Goal: Check status: Check status

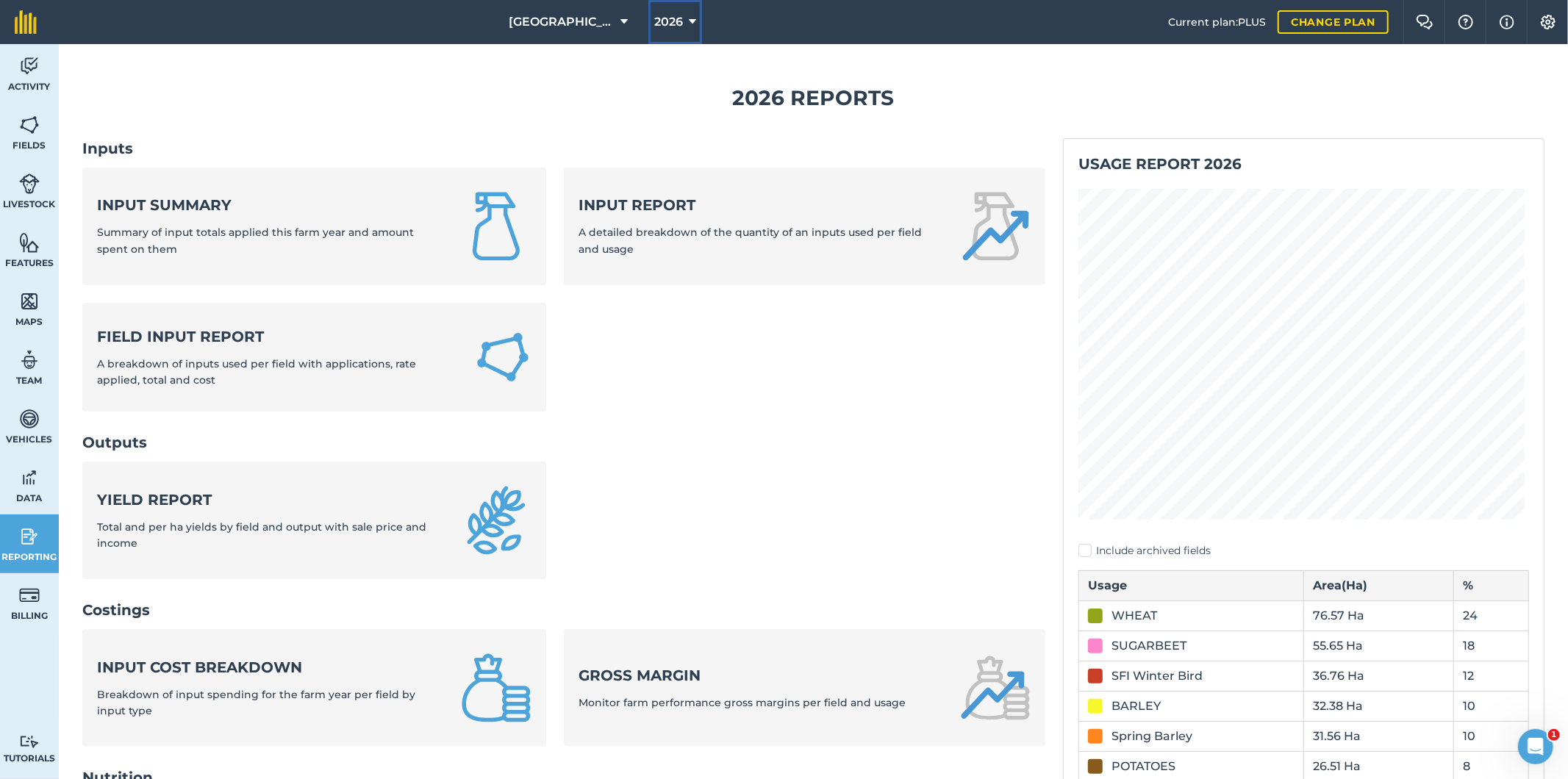
click at [670, 20] on span "2026" at bounding box center [668, 22] width 29 height 18
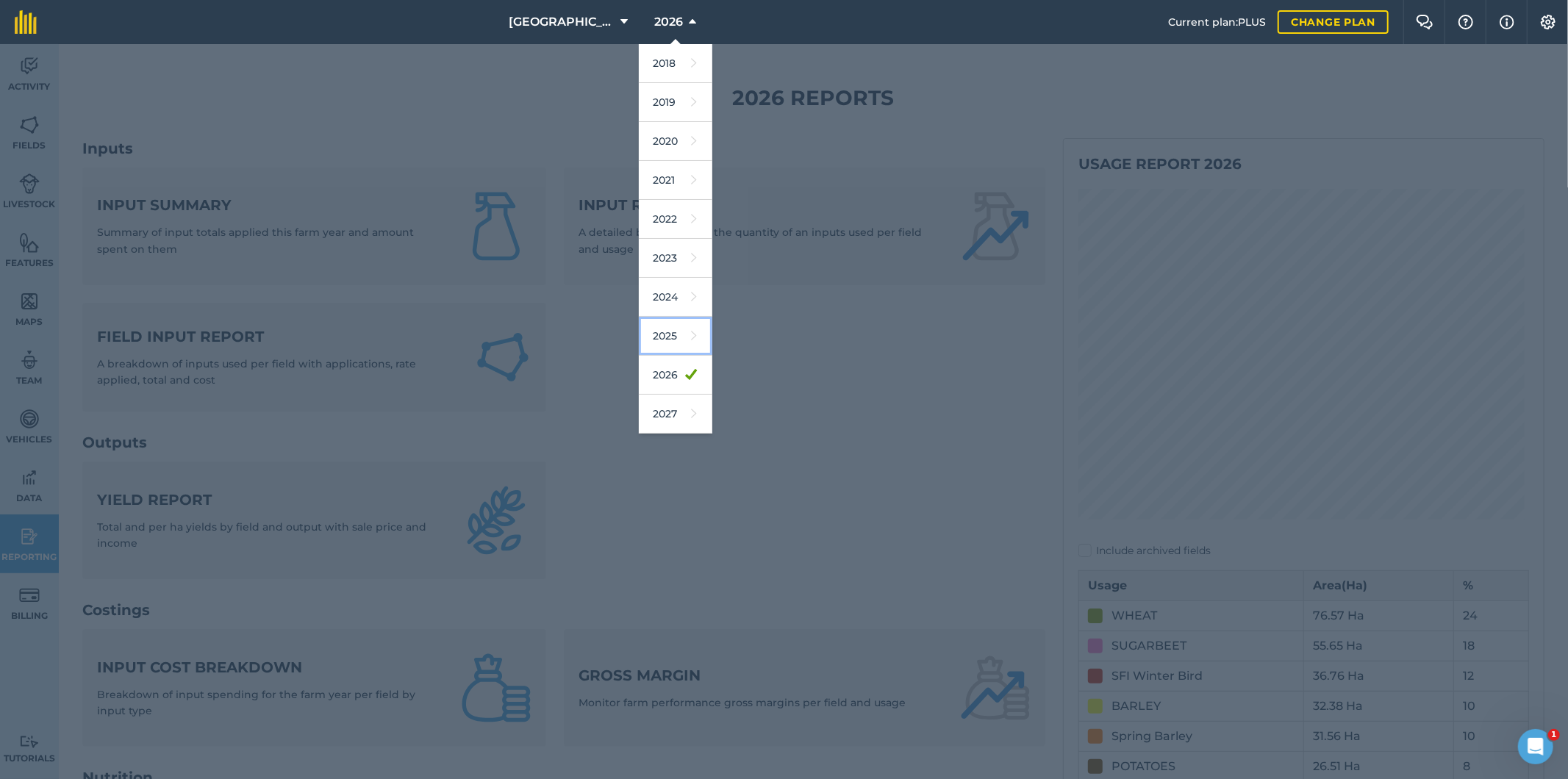
click at [667, 345] on link "2025" at bounding box center [675, 336] width 73 height 39
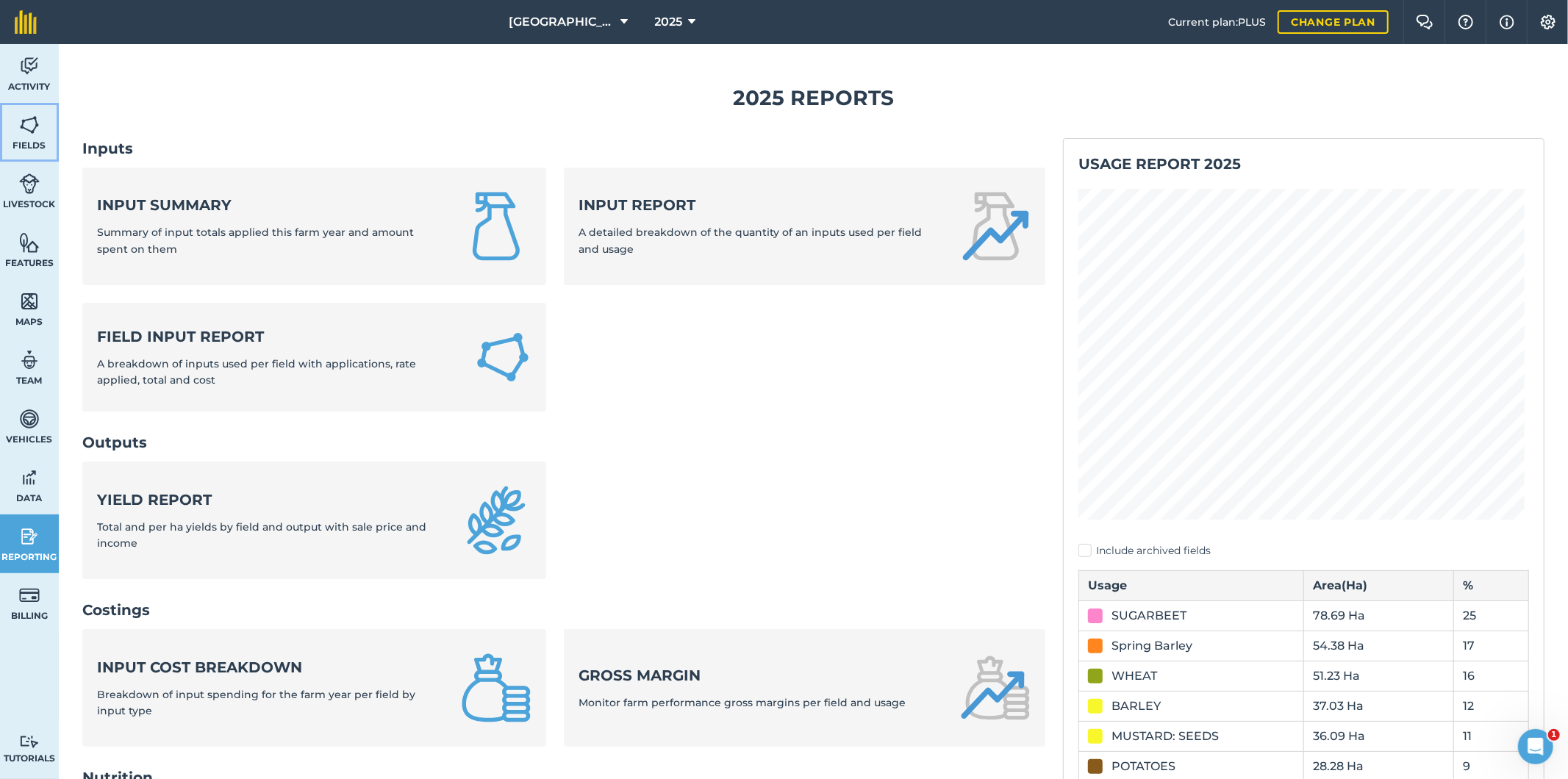
click at [32, 127] on img at bounding box center [29, 125] width 20 height 22
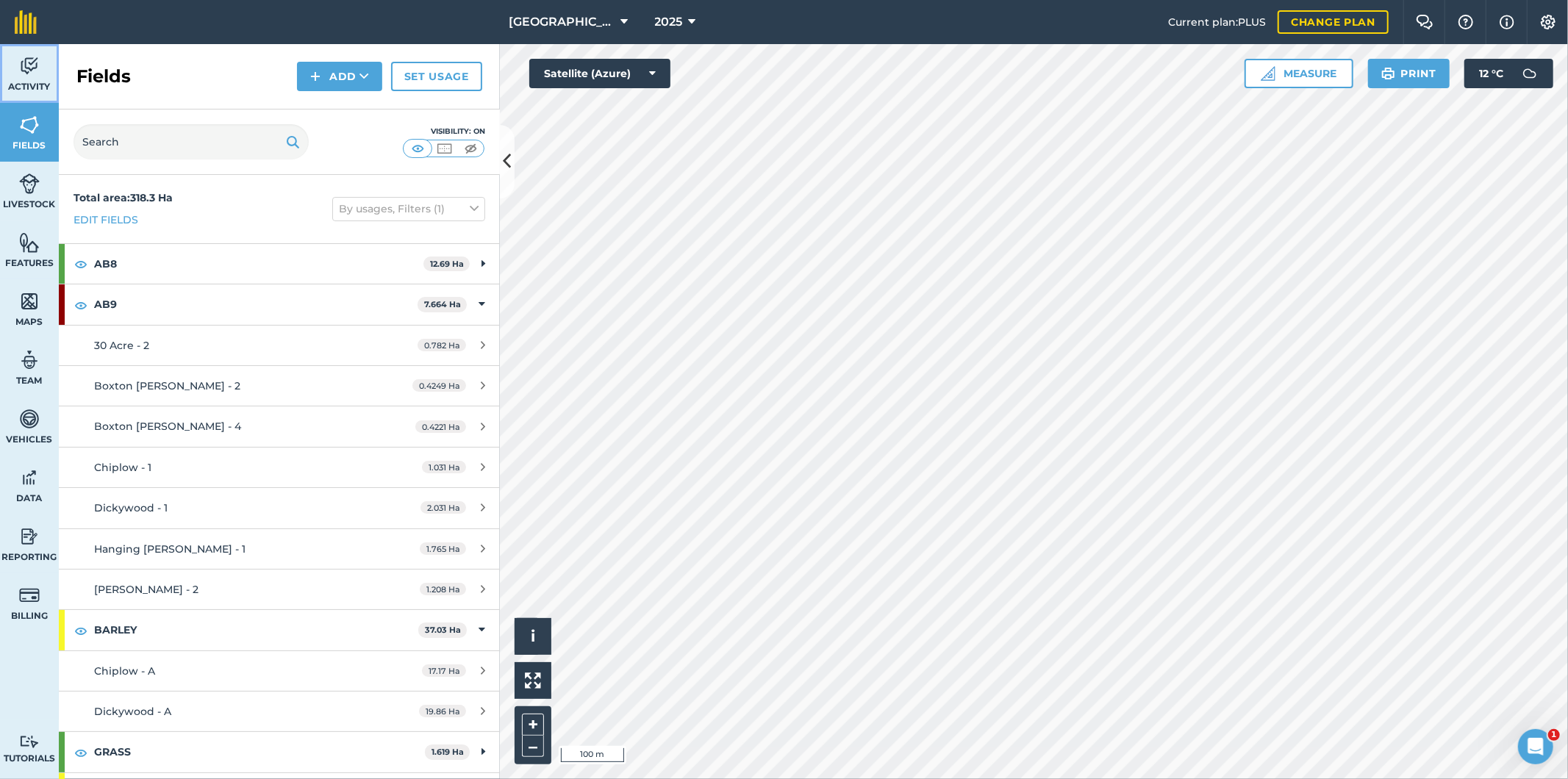
click at [34, 76] on img at bounding box center [29, 66] width 20 height 22
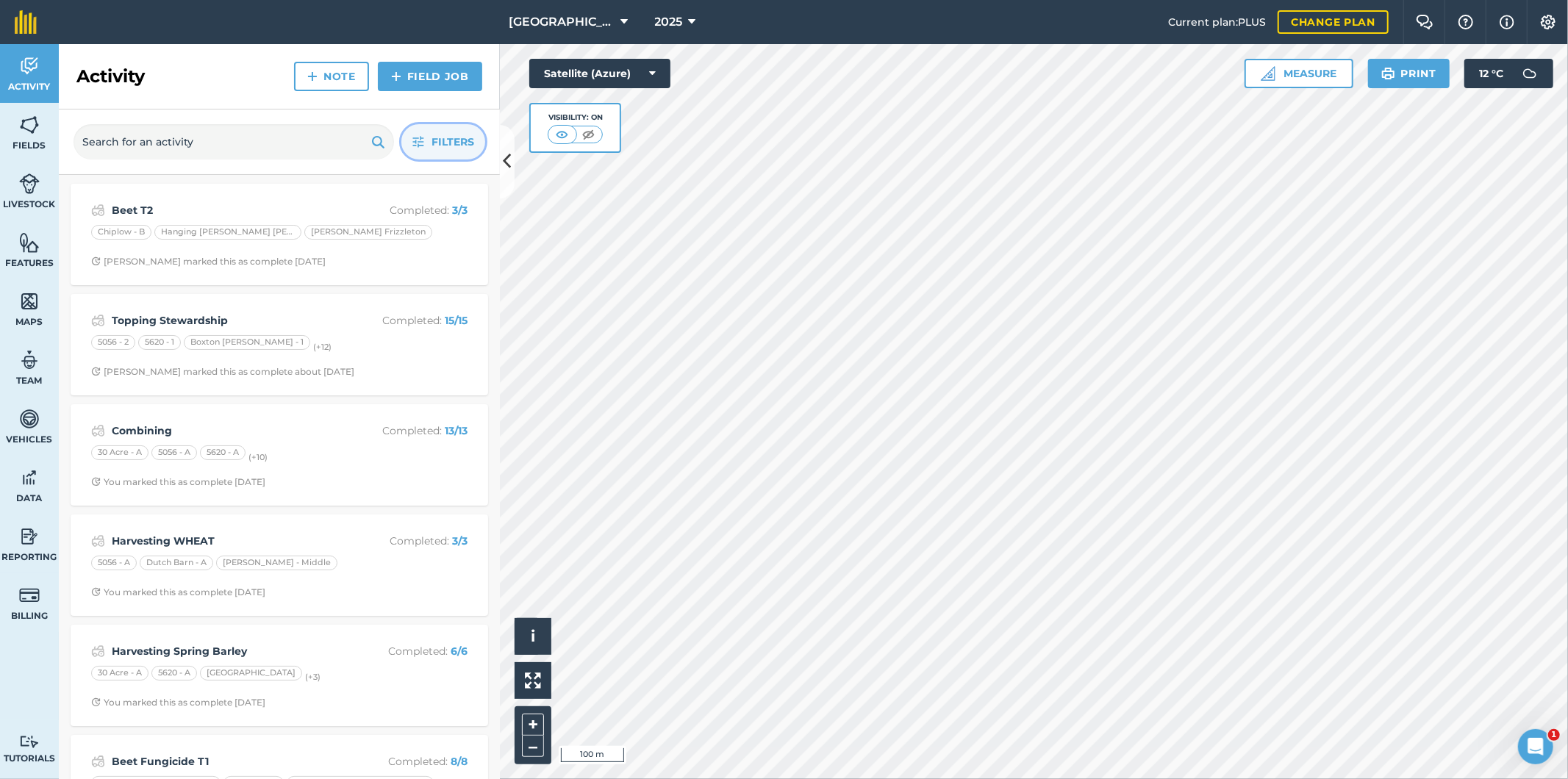
click at [447, 144] on span "Filters" at bounding box center [452, 141] width 43 height 16
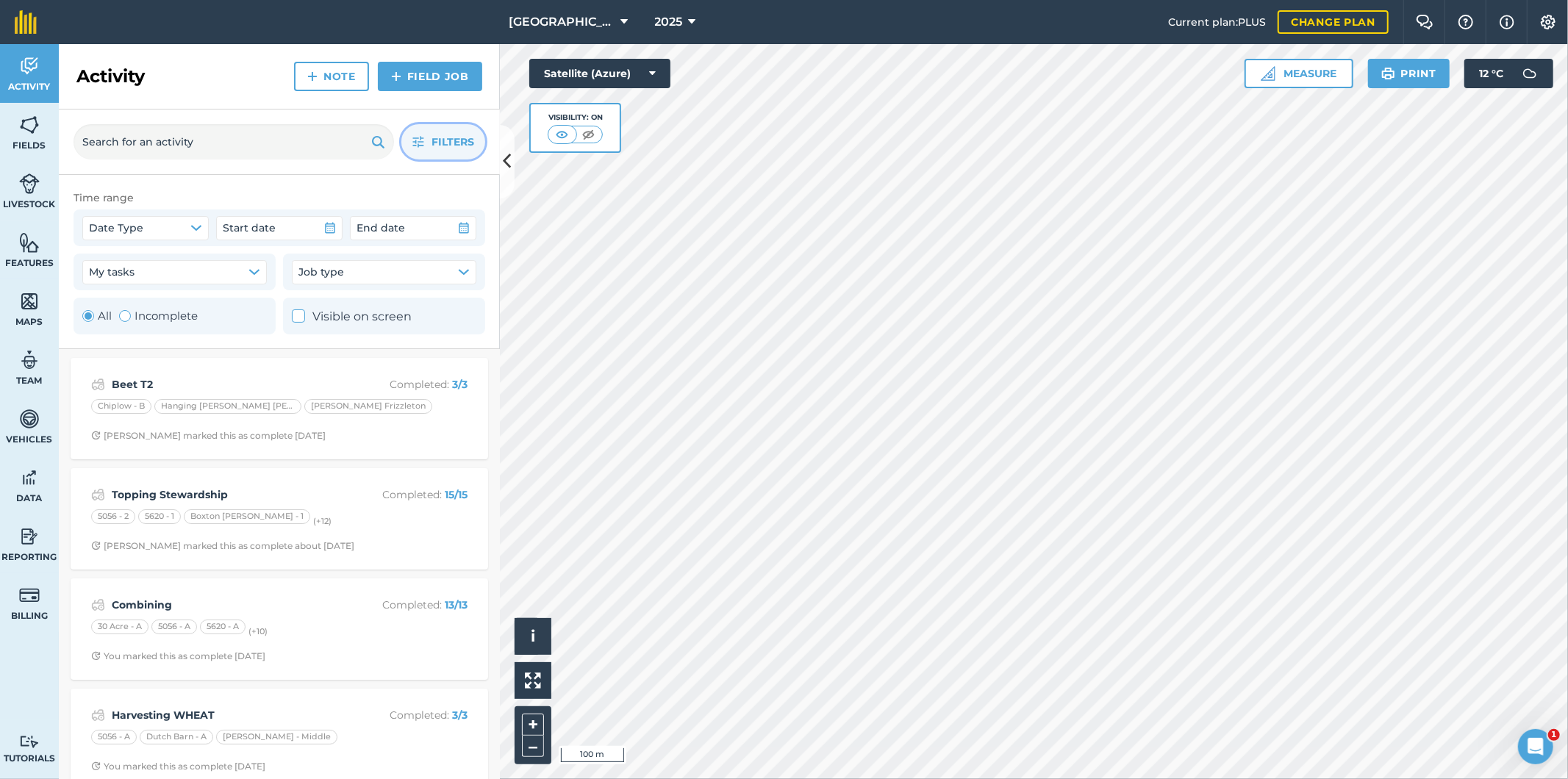
click at [144, 314] on label "Incomplete" at bounding box center [159, 316] width 79 height 18
radio input "false"
radio input "true"
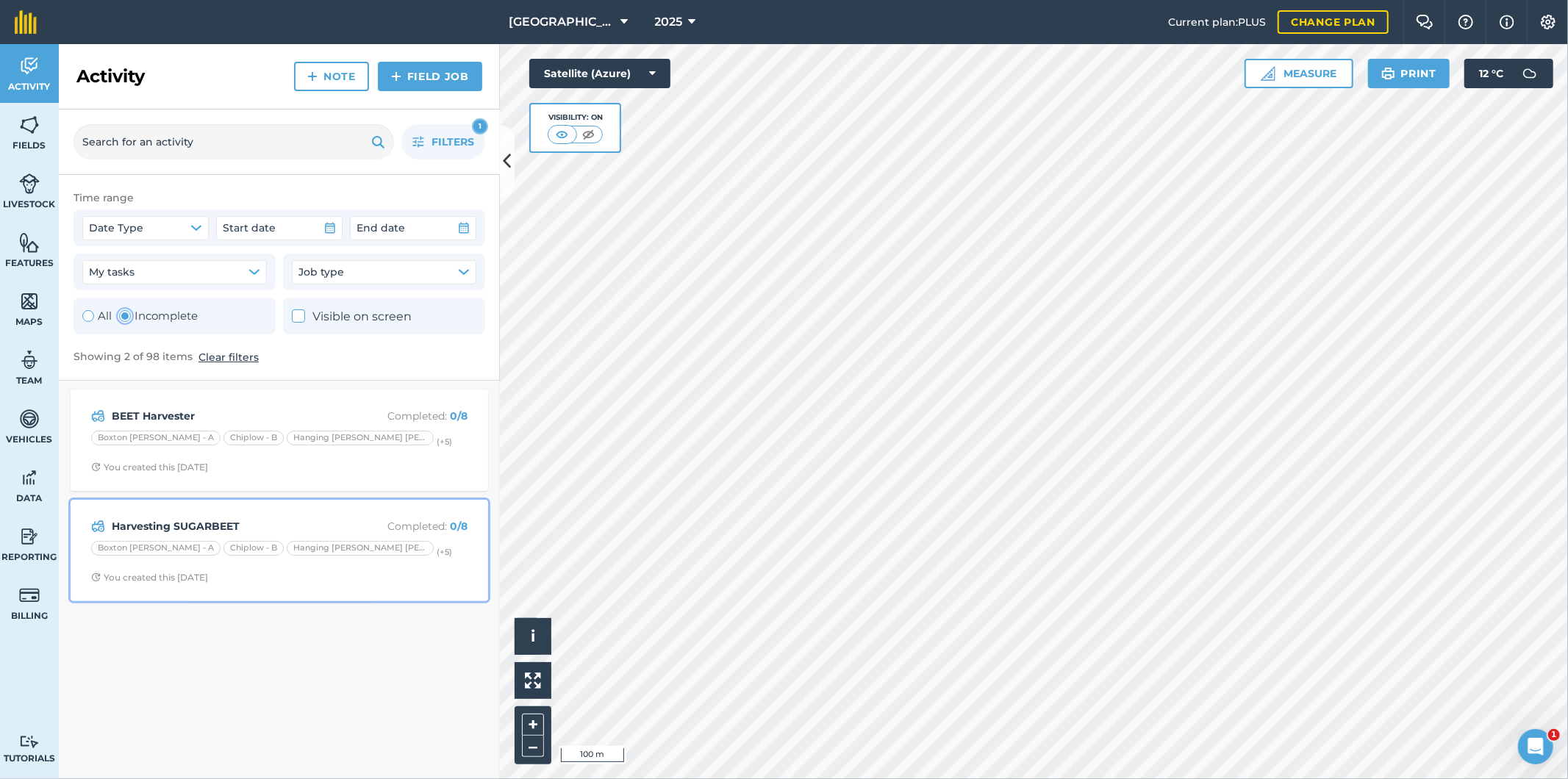
click at [311, 517] on div "Harvesting SUGARBEET Completed : 0 / 8 Boxton [PERSON_NAME] - A Chiplow - B Han…" at bounding box center [279, 550] width 400 height 84
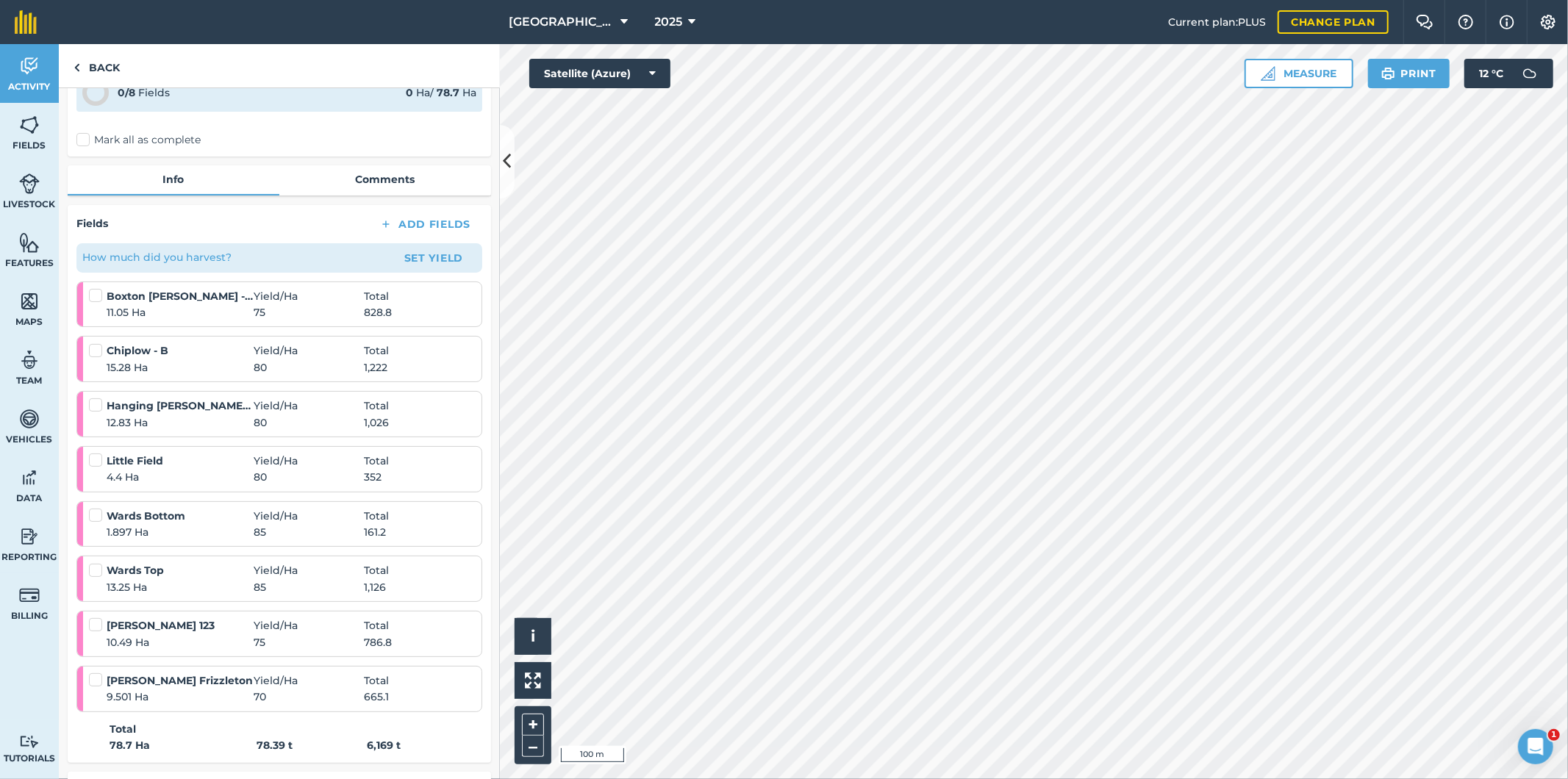
scroll to position [245, 0]
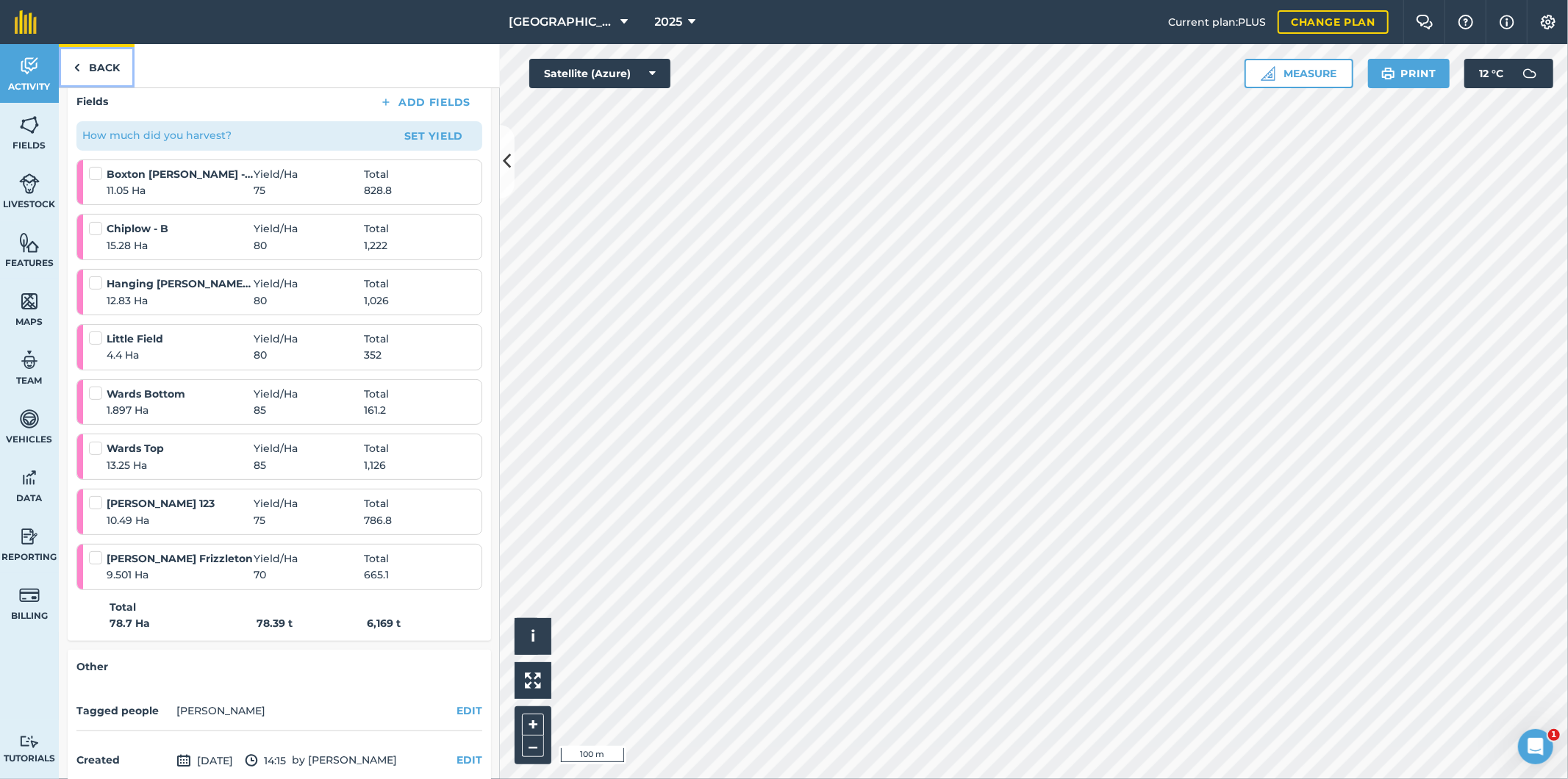
click at [102, 62] on link "Back" at bounding box center [97, 66] width 76 height 44
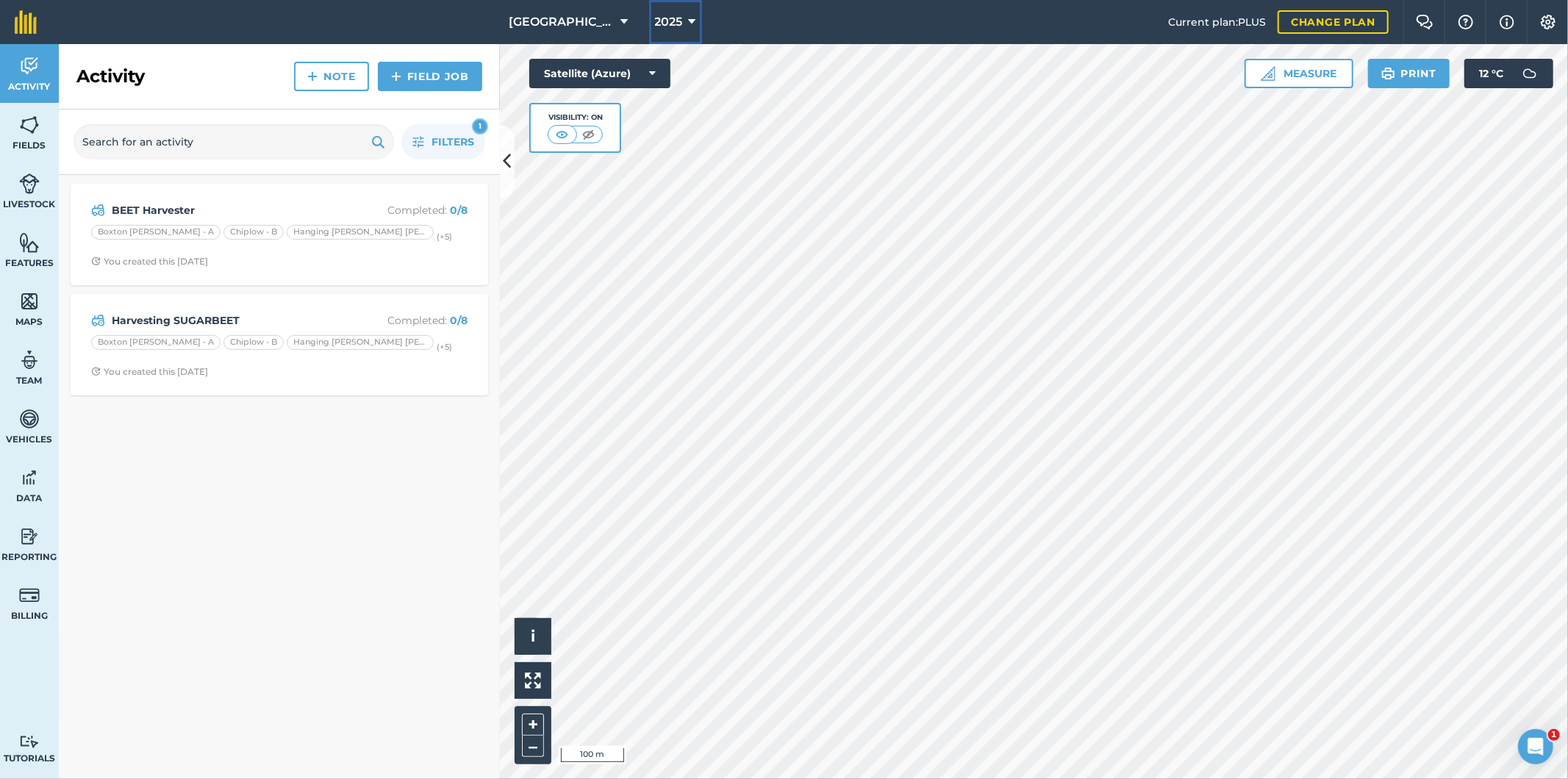
click at [663, 26] on span "2025" at bounding box center [668, 22] width 28 height 18
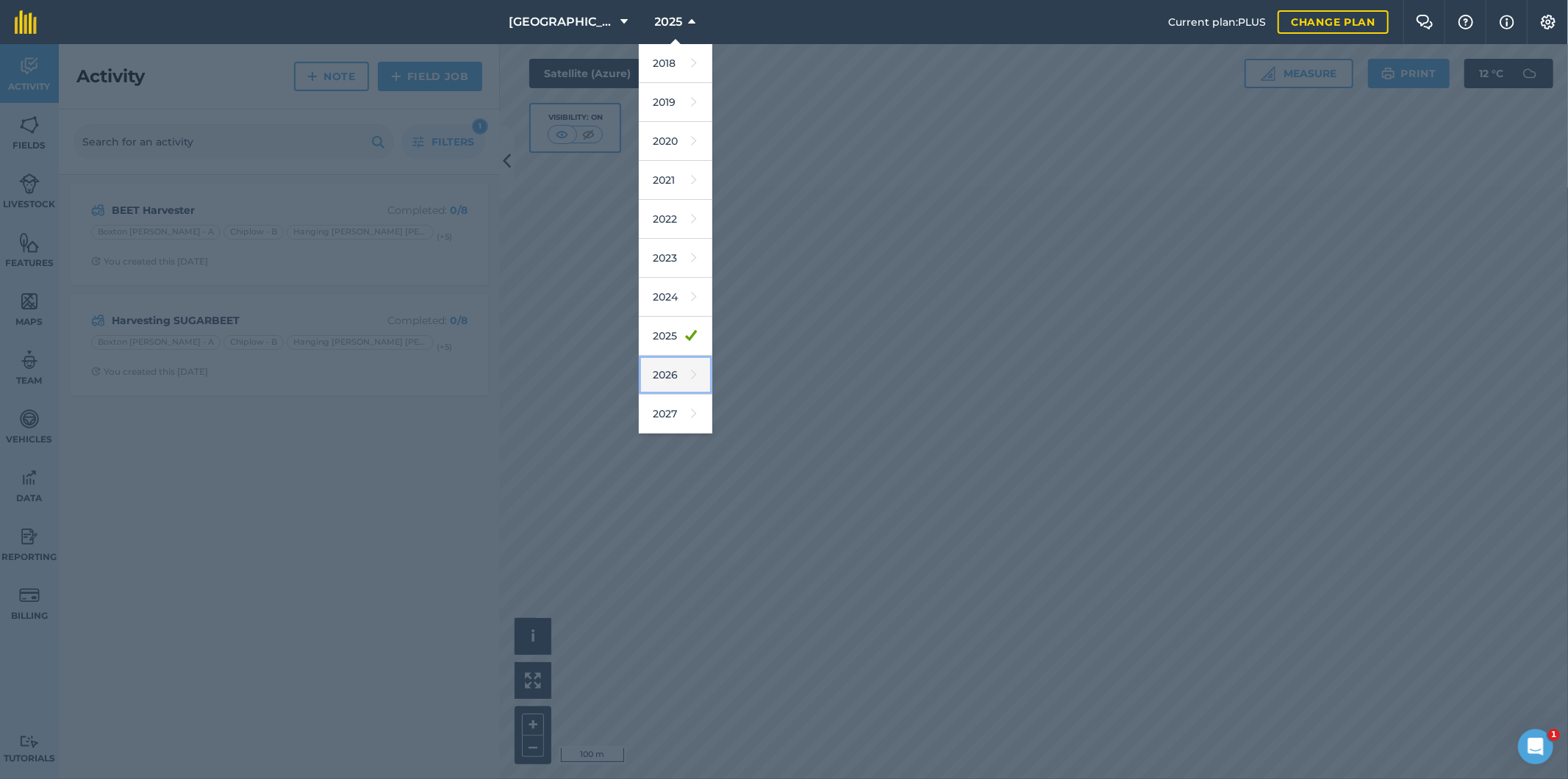
click at [660, 373] on link "2026" at bounding box center [675, 375] width 73 height 39
